Goal: Task Accomplishment & Management: Manage account settings

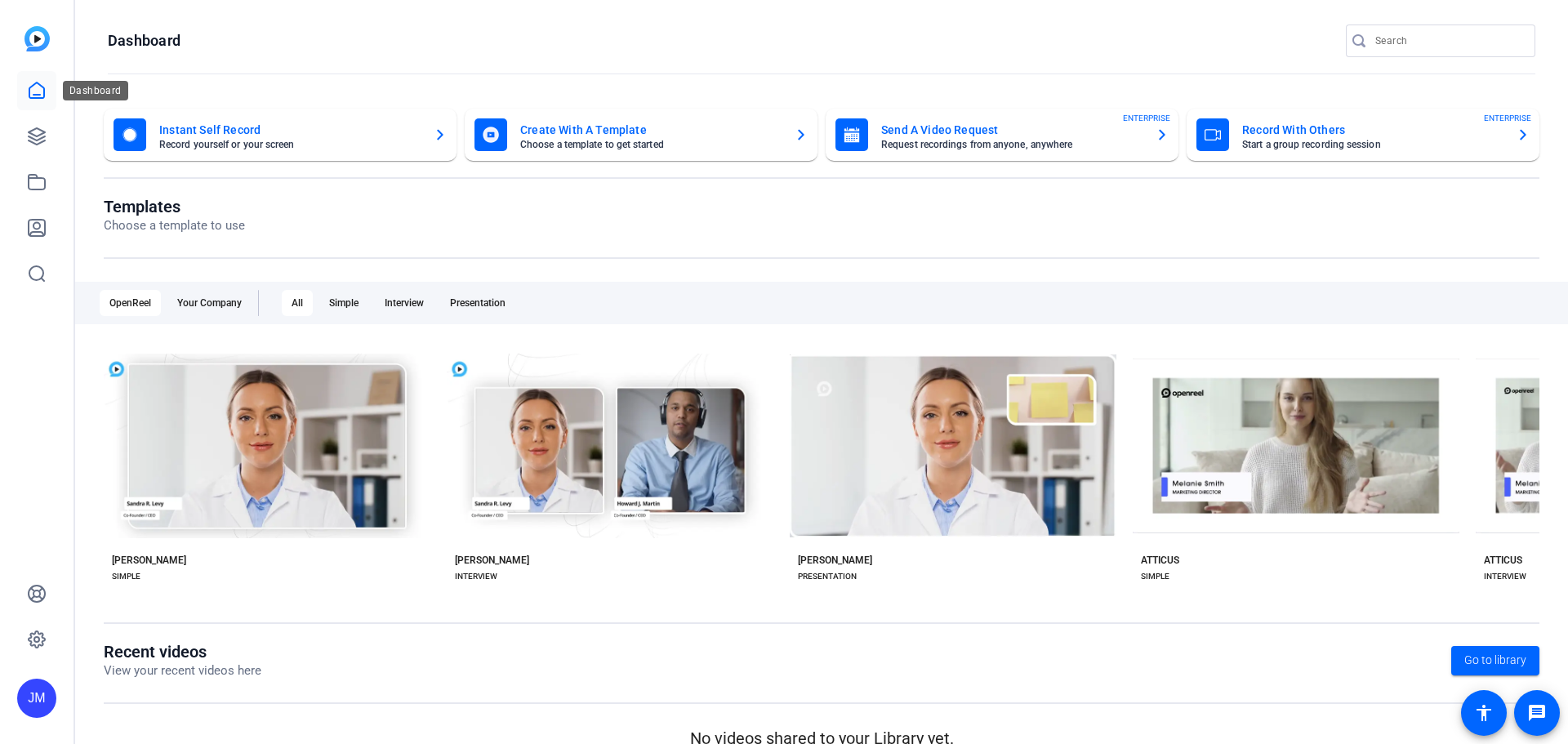
click at [38, 79] on link at bounding box center [37, 91] width 39 height 39
click at [32, 133] on icon at bounding box center [37, 136] width 17 height 17
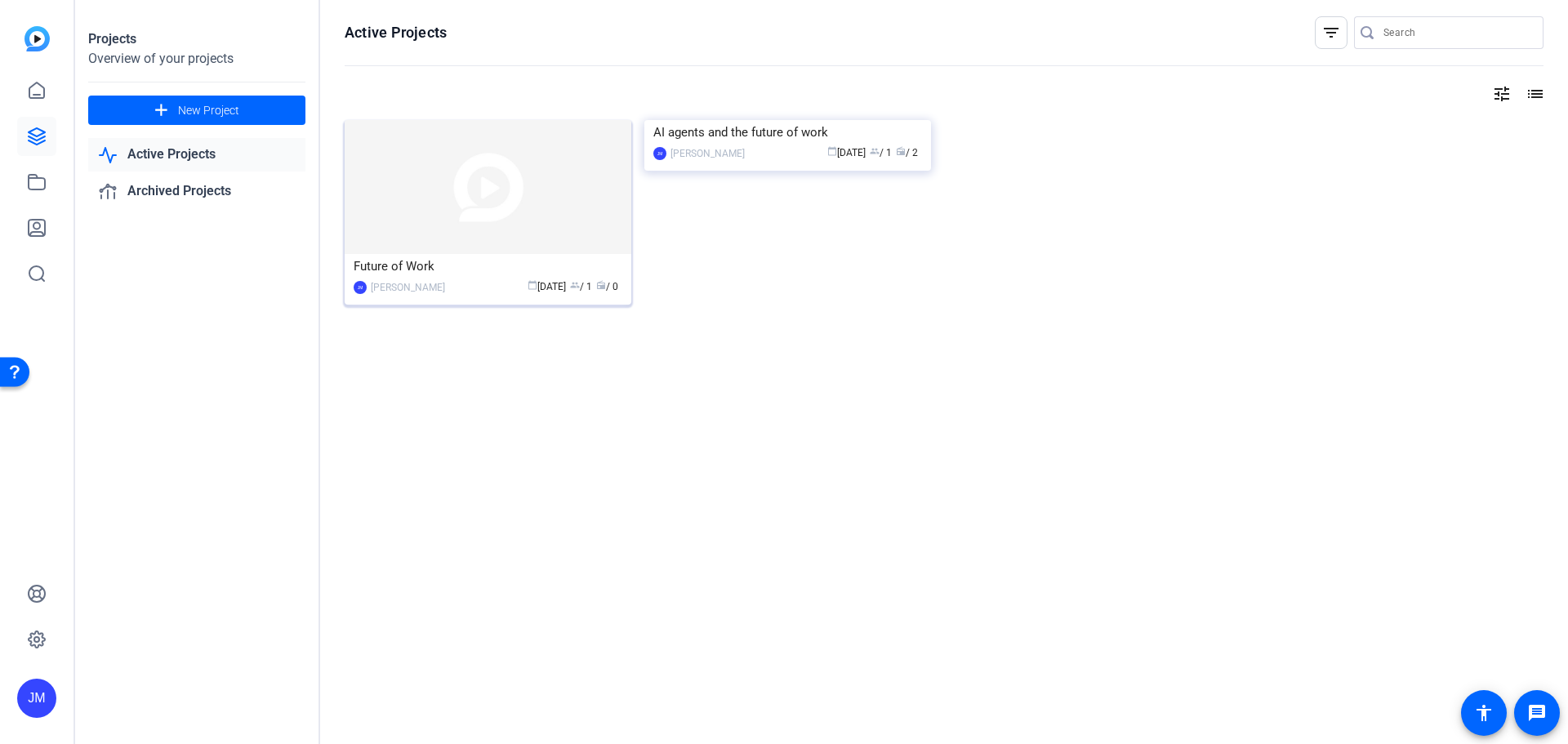
click at [506, 205] on img at bounding box center [488, 187] width 287 height 134
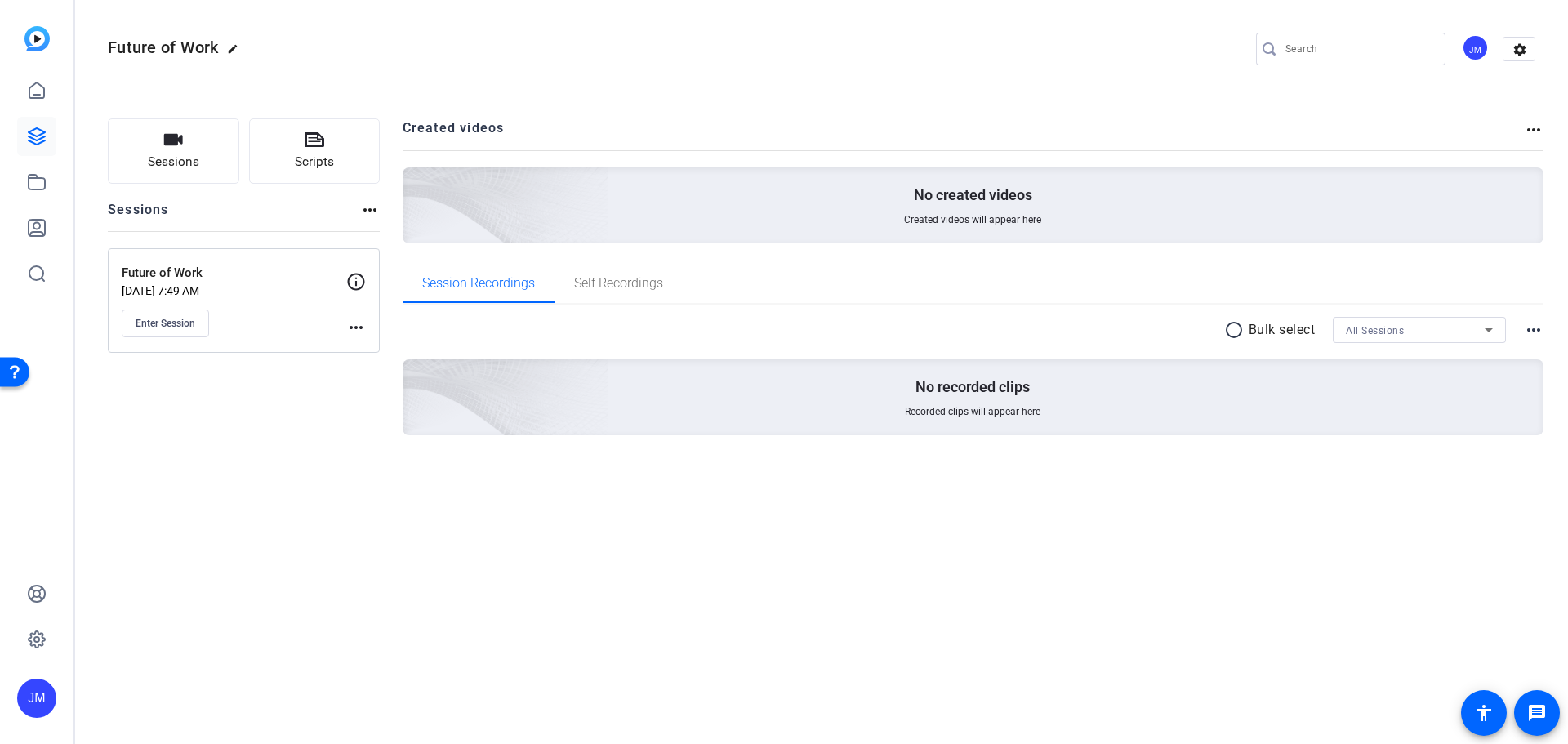
click at [367, 330] on div "Future of Work [DATE] 7:49 AM Enter Session more_horiz" at bounding box center [244, 301] width 272 height 105
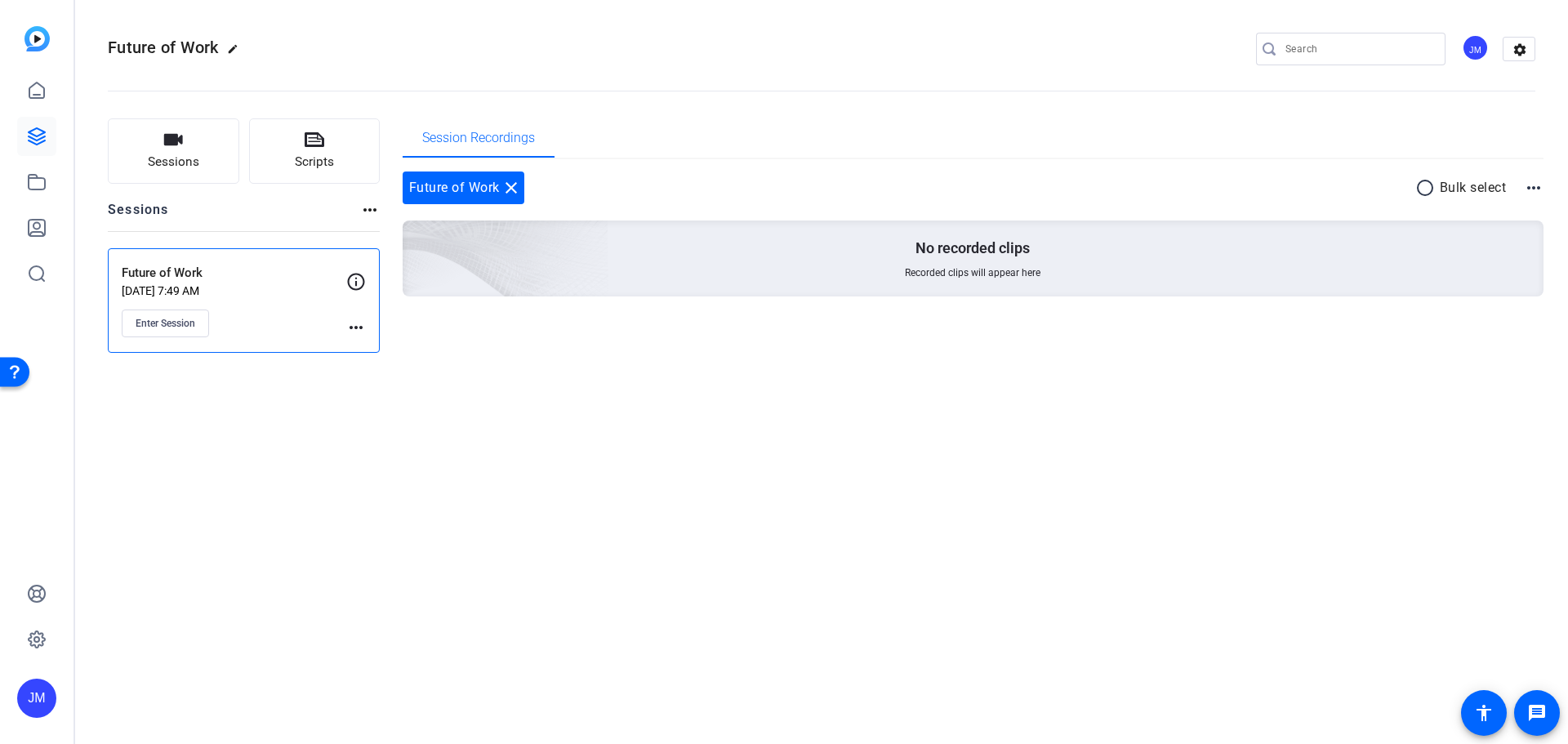
click at [357, 328] on mat-icon "more_horiz" at bounding box center [355, 328] width 19 height 19
click at [395, 347] on span "Edit Session" at bounding box center [395, 351] width 74 height 19
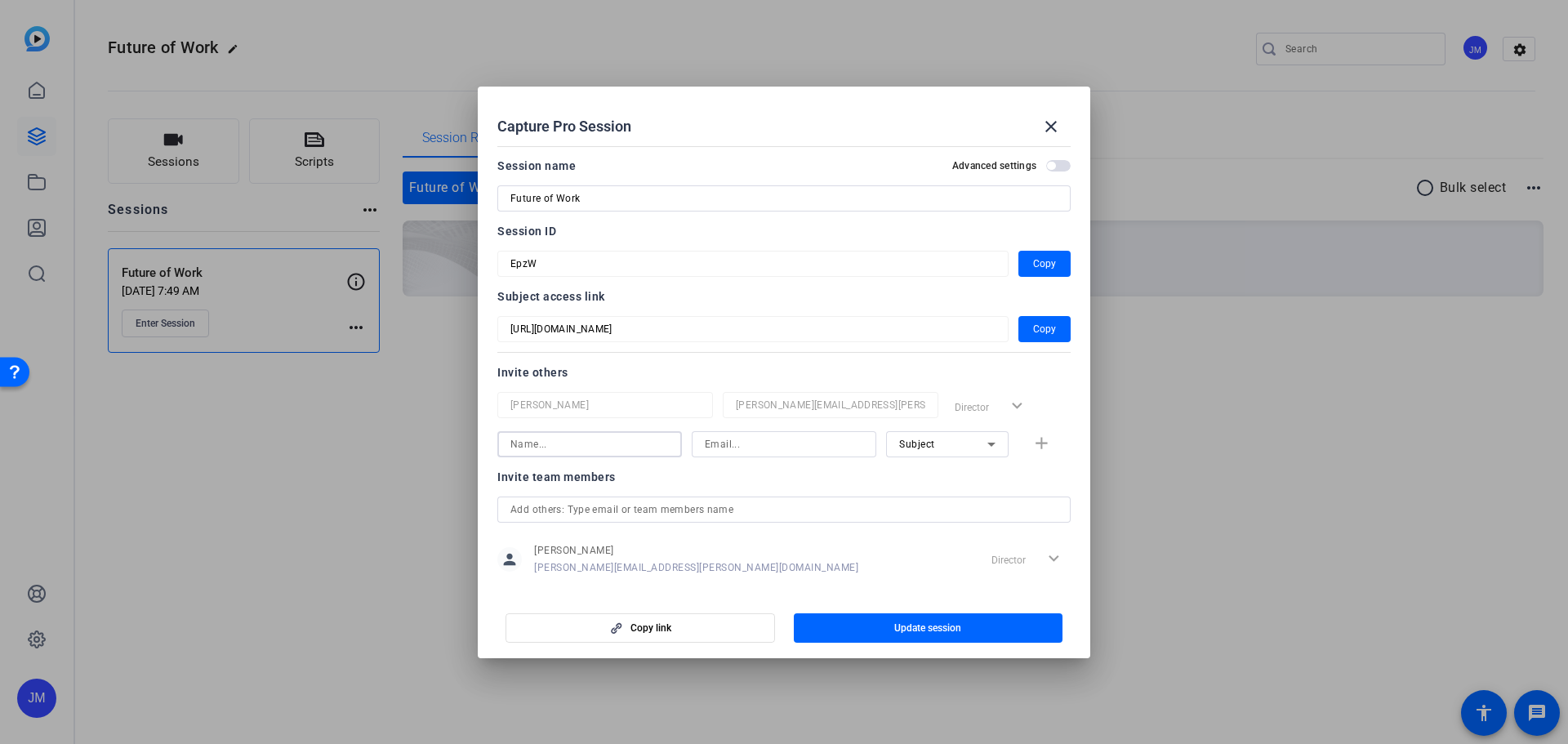
click at [604, 446] on input at bounding box center [590, 444] width 159 height 19
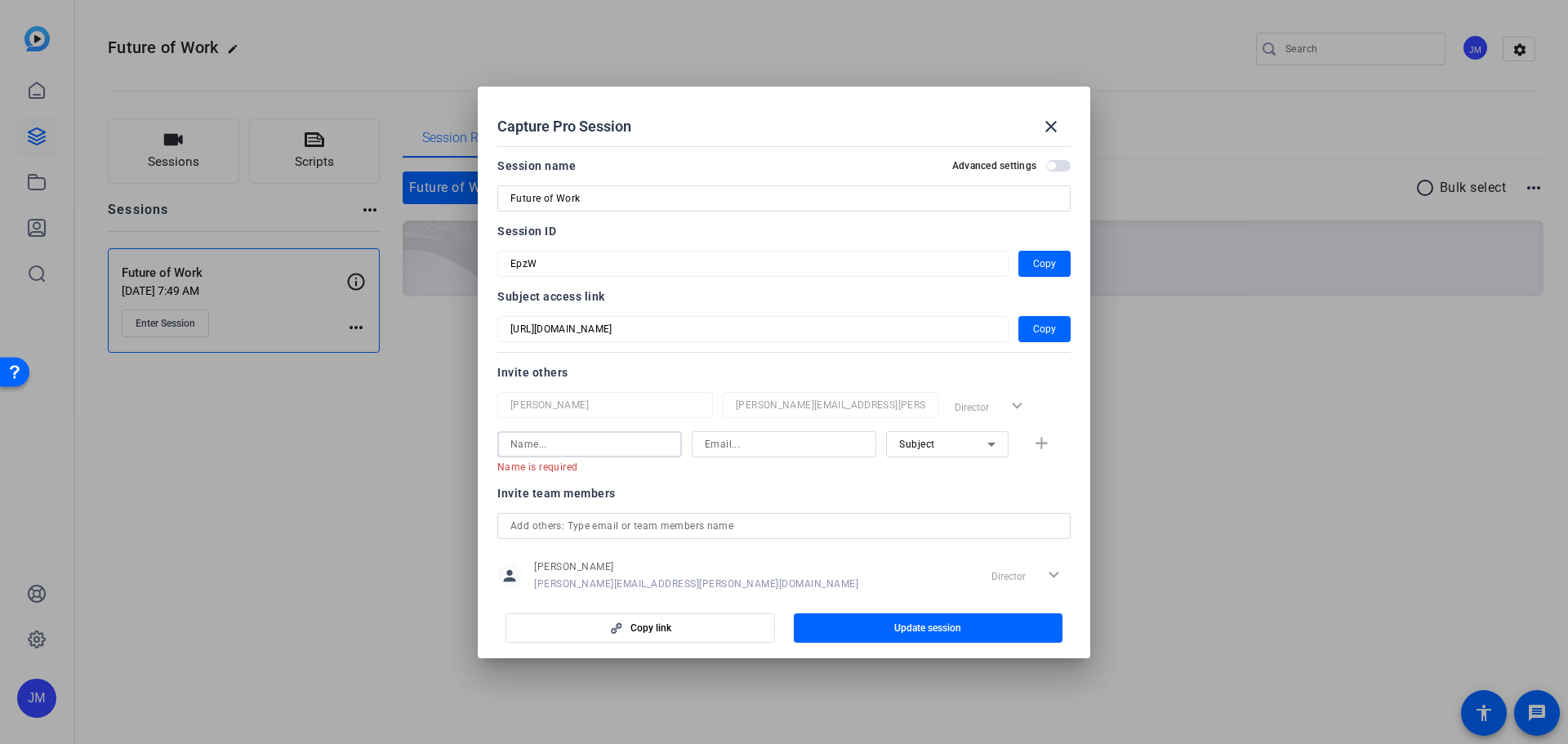
click at [594, 452] on input at bounding box center [590, 444] width 159 height 19
paste input "[EMAIL_ADDRESS][DOMAIN_NAME]"
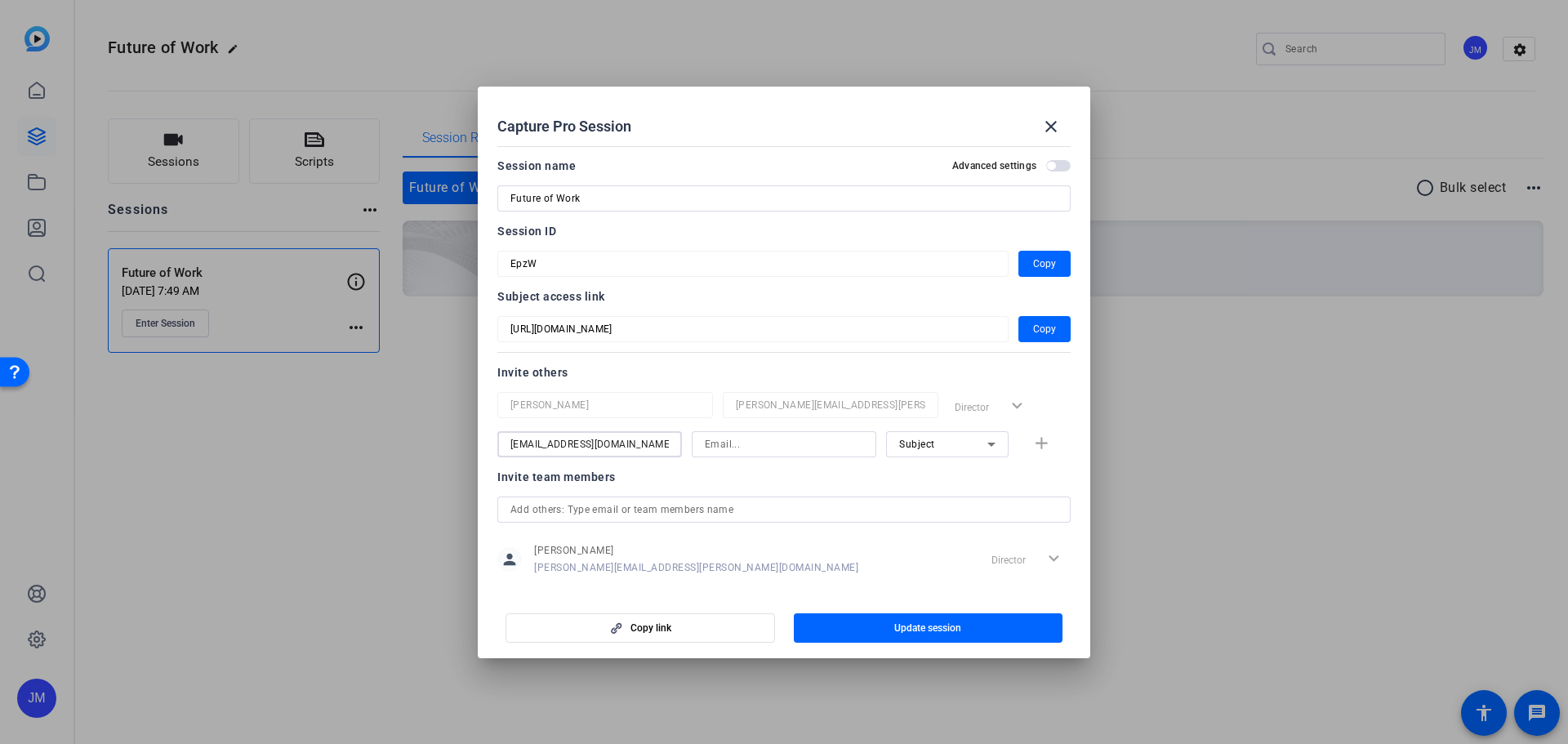
type input "[EMAIL_ADDRESS][DOMAIN_NAME]"
click at [778, 455] on div at bounding box center [784, 444] width 159 height 26
click at [769, 450] on input at bounding box center [784, 444] width 159 height 19
paste input "[EMAIL_ADDRESS][DOMAIN_NAME]"
type input "[EMAIL_ADDRESS][DOMAIN_NAME]"
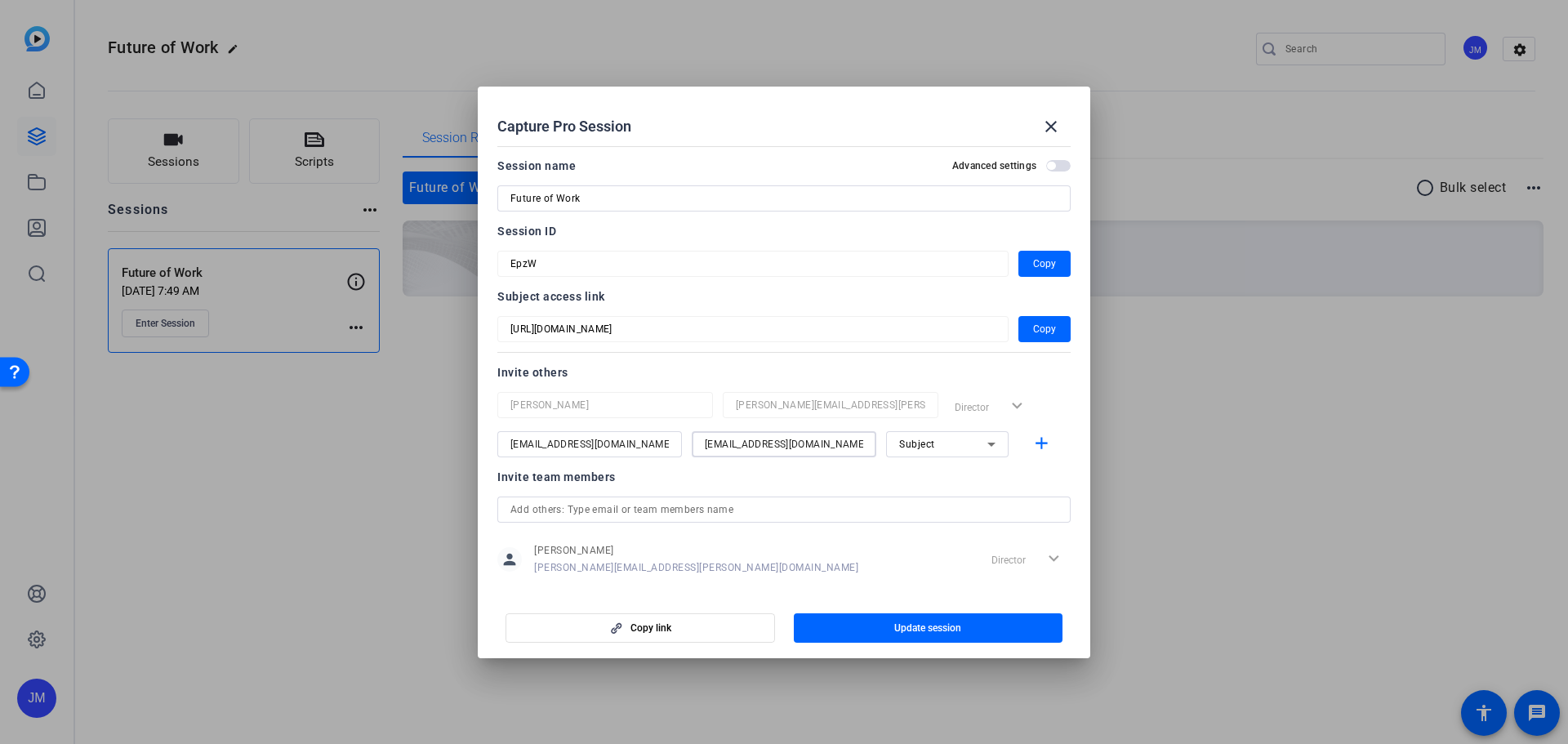
click at [545, 446] on input "[EMAIL_ADDRESS][DOMAIN_NAME]" at bounding box center [590, 444] width 159 height 19
drag, startPoint x: 545, startPoint y: 446, endPoint x: 559, endPoint y: 448, distance: 14.1
click at [544, 446] on input "[EMAIL_ADDRESS][DOMAIN_NAME]" at bounding box center [590, 444] width 159 height 19
click at [923, 446] on span "Subject" at bounding box center [916, 443] width 36 height 11
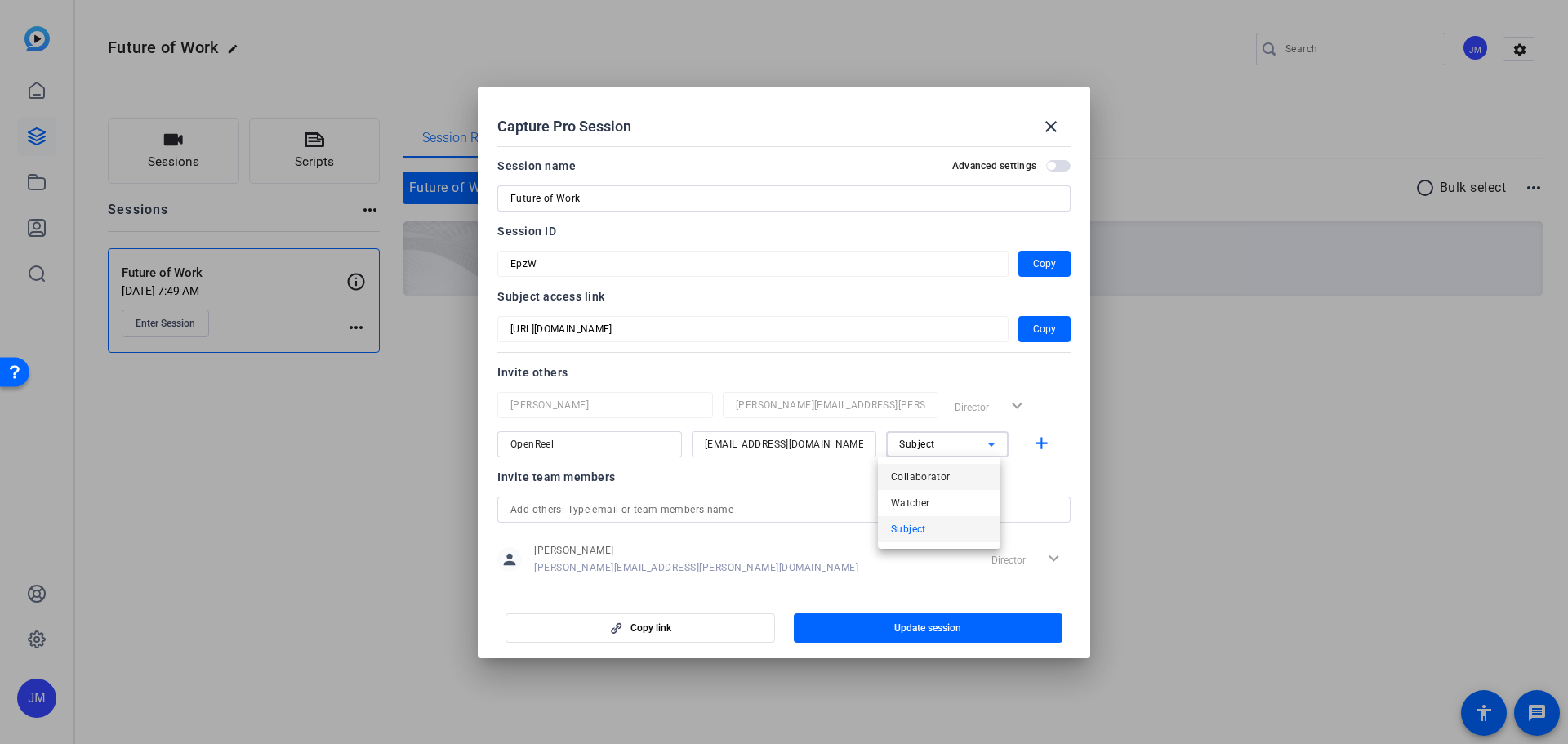
click at [936, 474] on span "Collaborator" at bounding box center [921, 477] width 59 height 19
click at [605, 450] on input "OpenReel" at bounding box center [590, 444] width 159 height 19
type input "OpenReel Producer"
click at [659, 190] on input "Future of Work" at bounding box center [784, 199] width 547 height 19
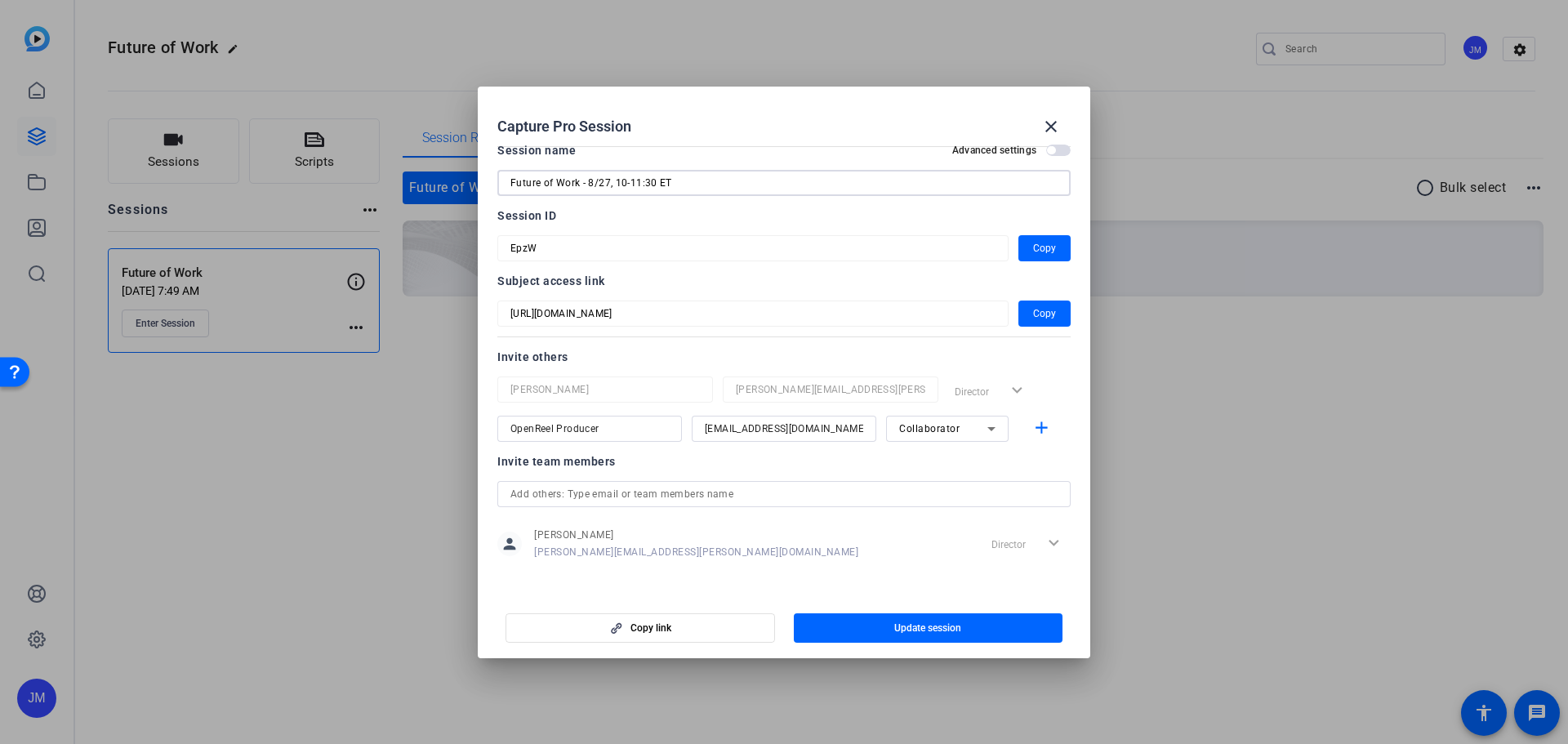
scroll to position [21, 0]
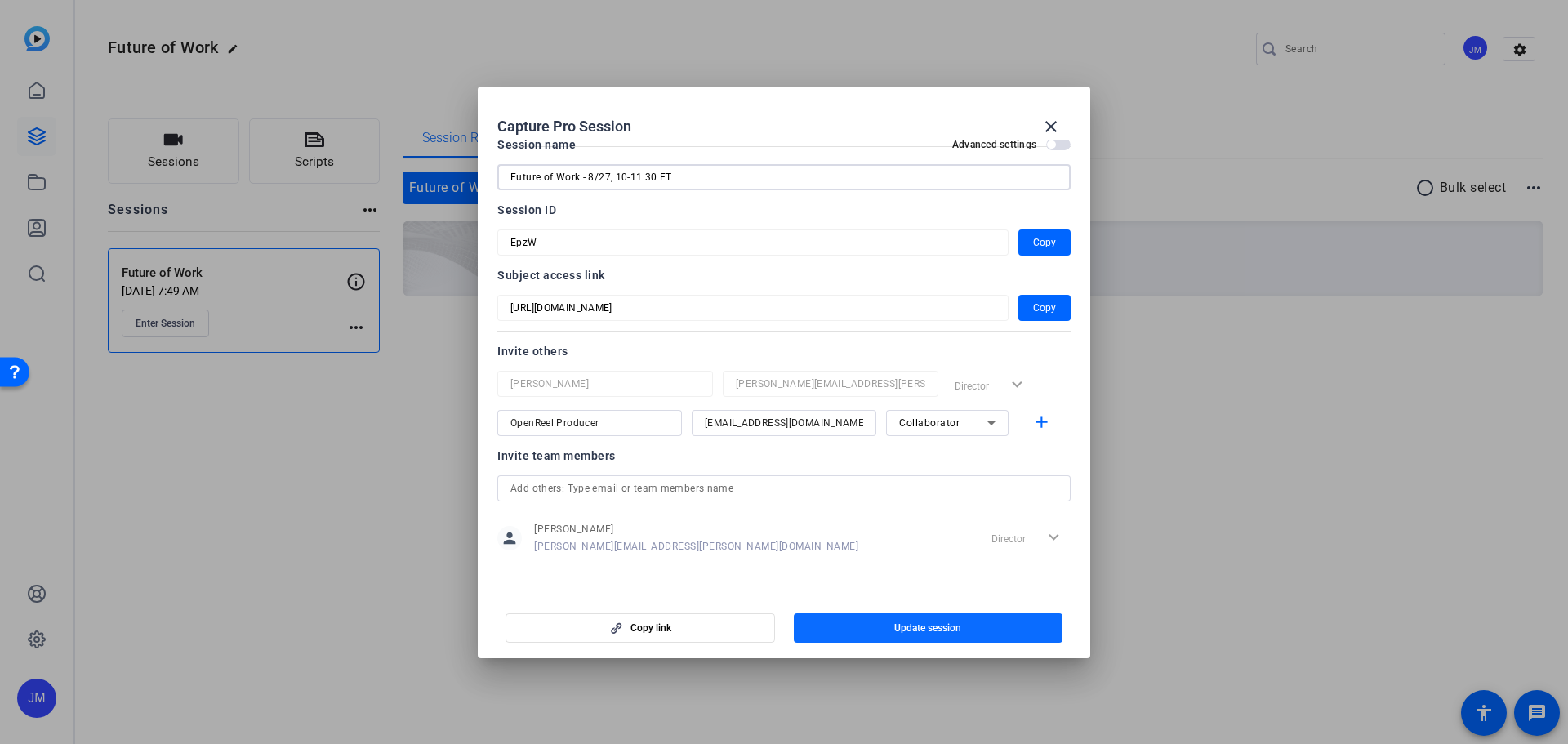
type input "Future of Work - 8/27, 10-11:30 ET"
click at [944, 625] on span "Update session" at bounding box center [927, 627] width 67 height 13
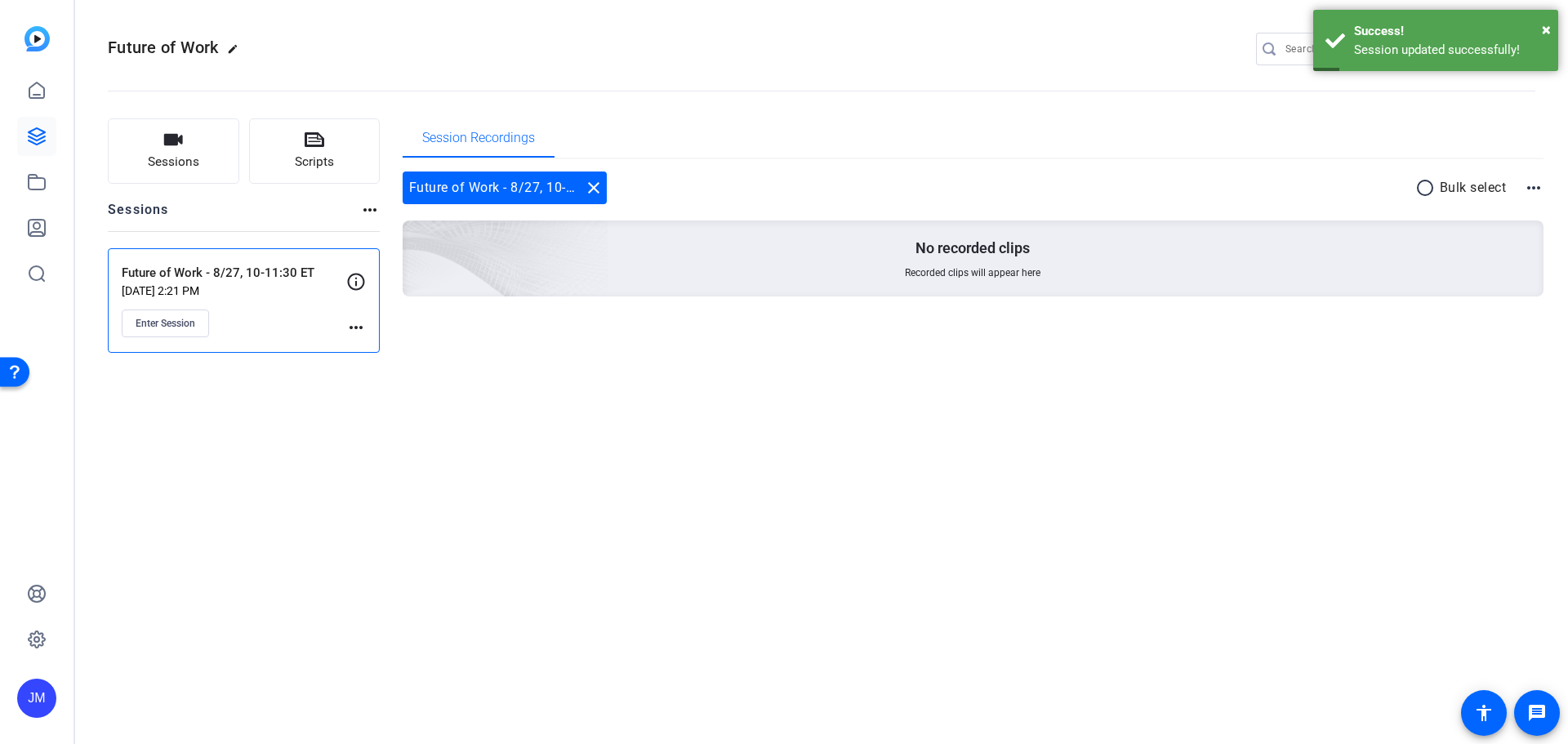
click at [359, 327] on mat-icon "more_horiz" at bounding box center [355, 328] width 19 height 19
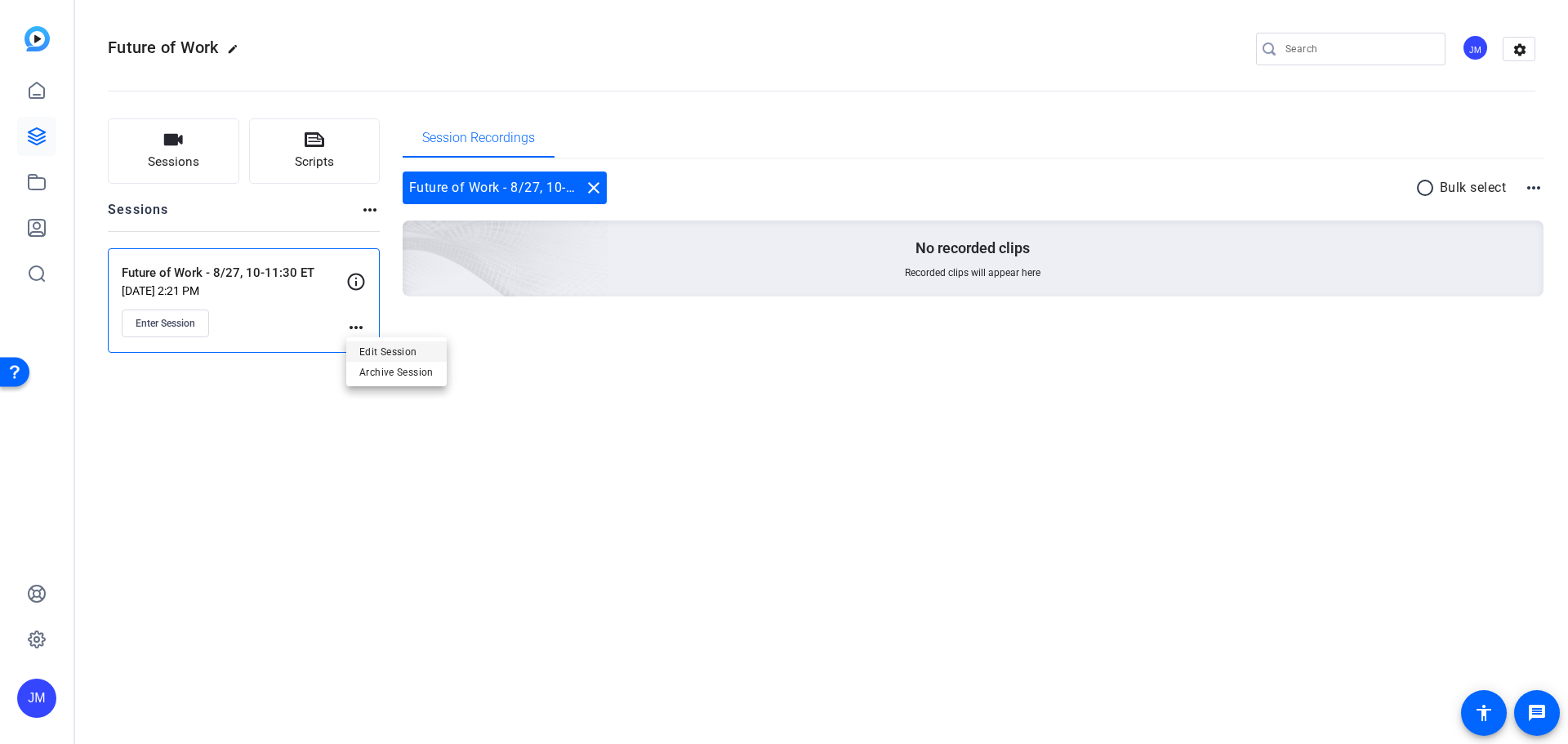
click at [395, 352] on span "Edit Session" at bounding box center [395, 351] width 74 height 19
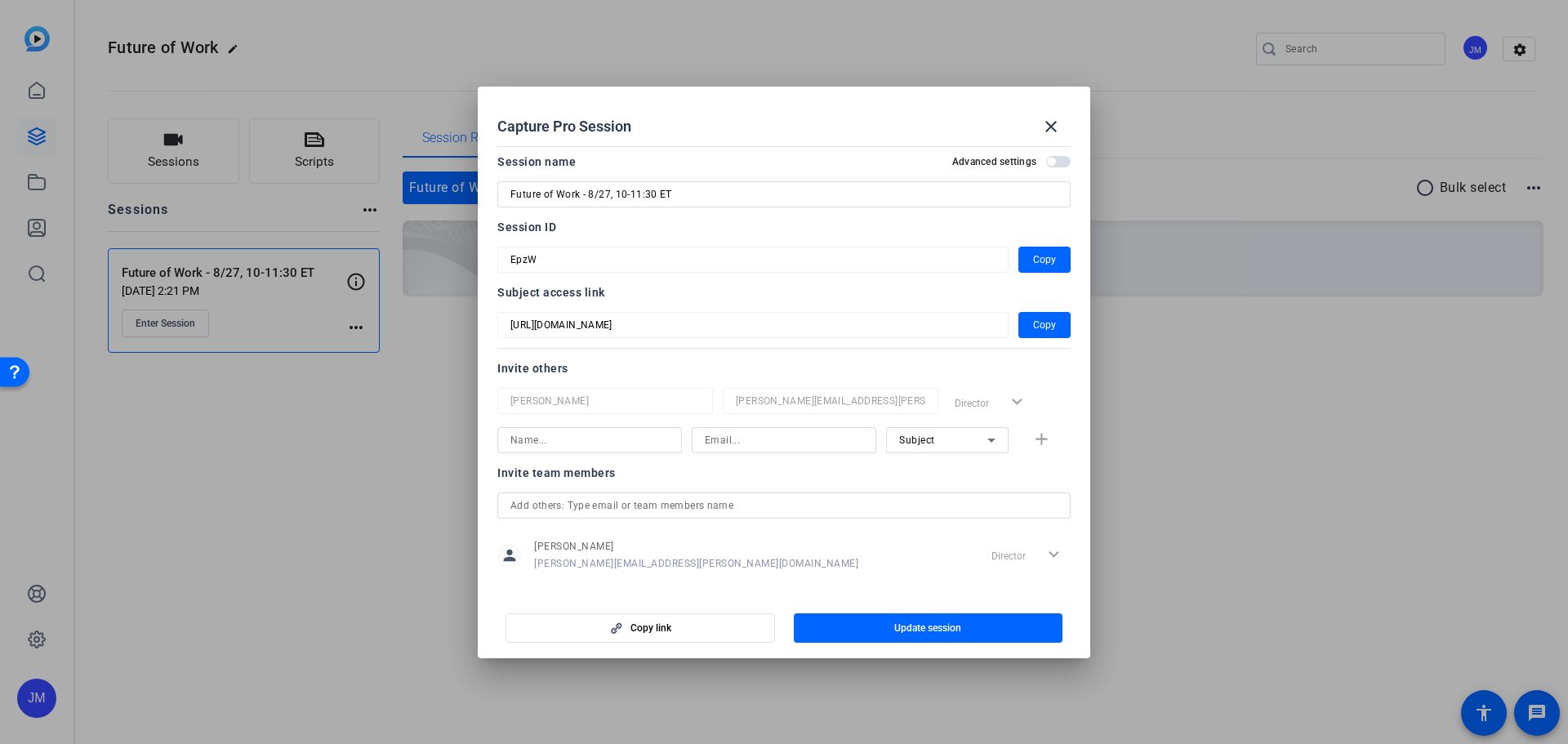
scroll to position [0, 0]
click at [1042, 328] on span "Copy" at bounding box center [1044, 329] width 23 height 19
click at [1035, 326] on span "Copy" at bounding box center [1044, 329] width 23 height 19
